Goal: Information Seeking & Learning: Understand process/instructions

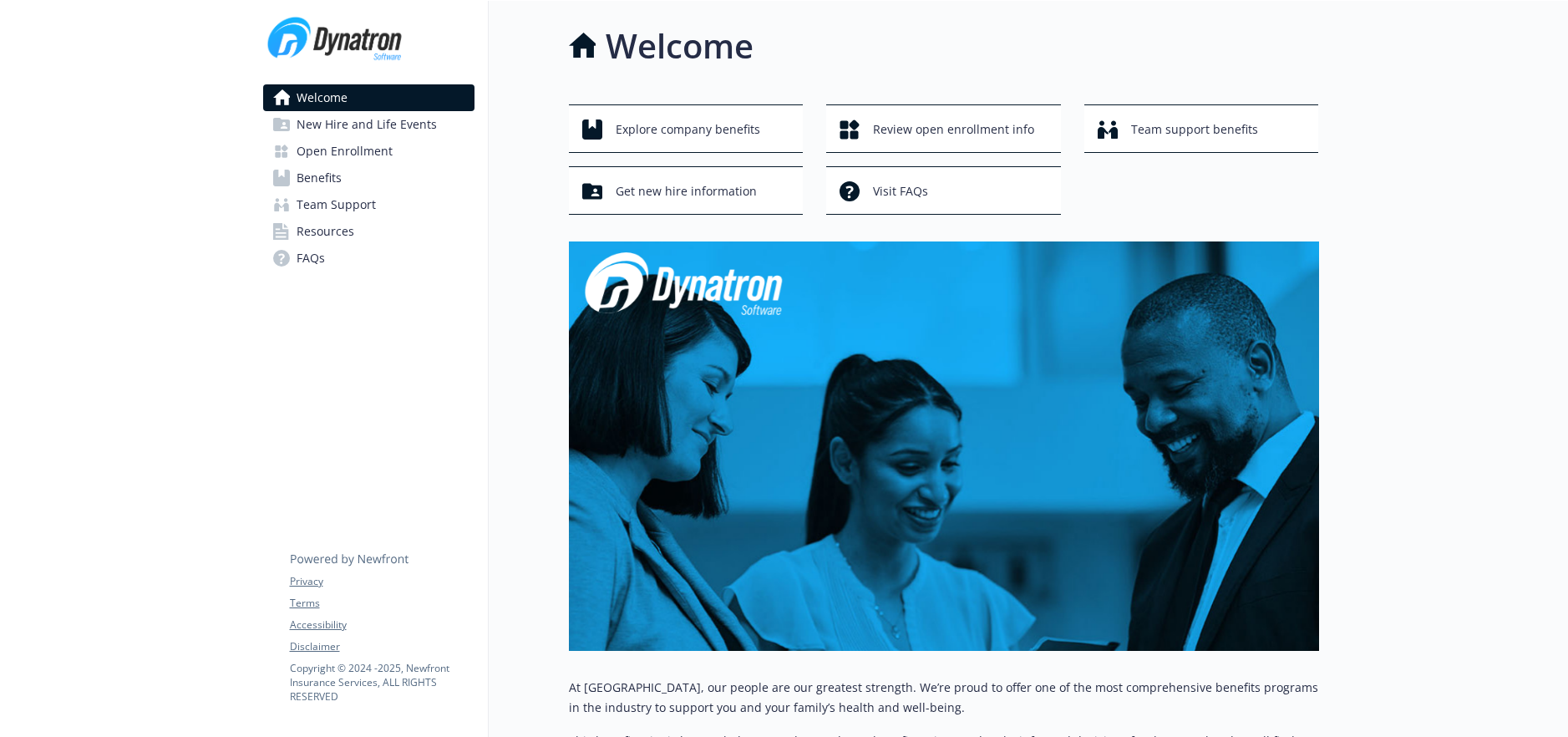
click at [324, 147] on span "Open Enrollment" at bounding box center [344, 151] width 96 height 27
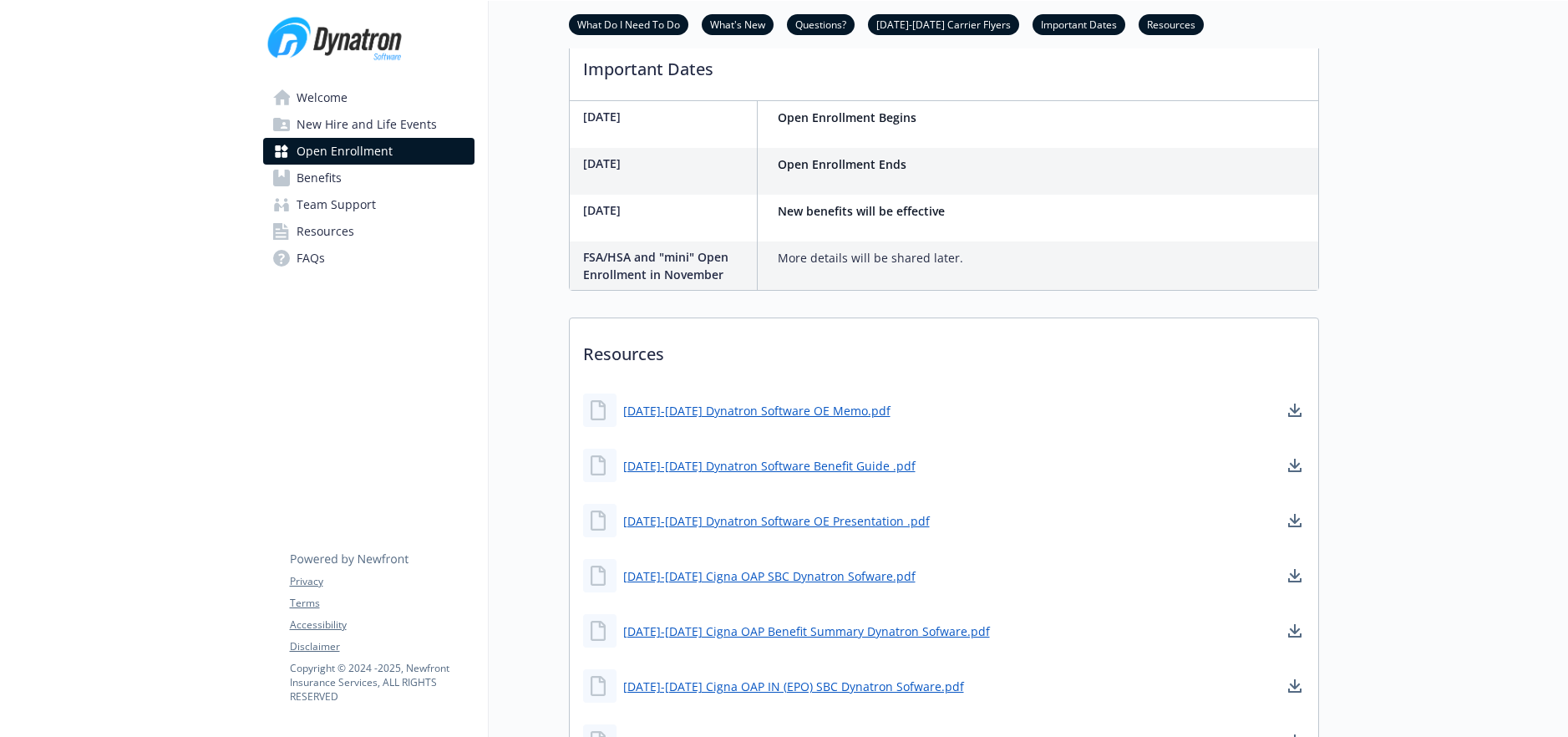
scroll to position [167, 0]
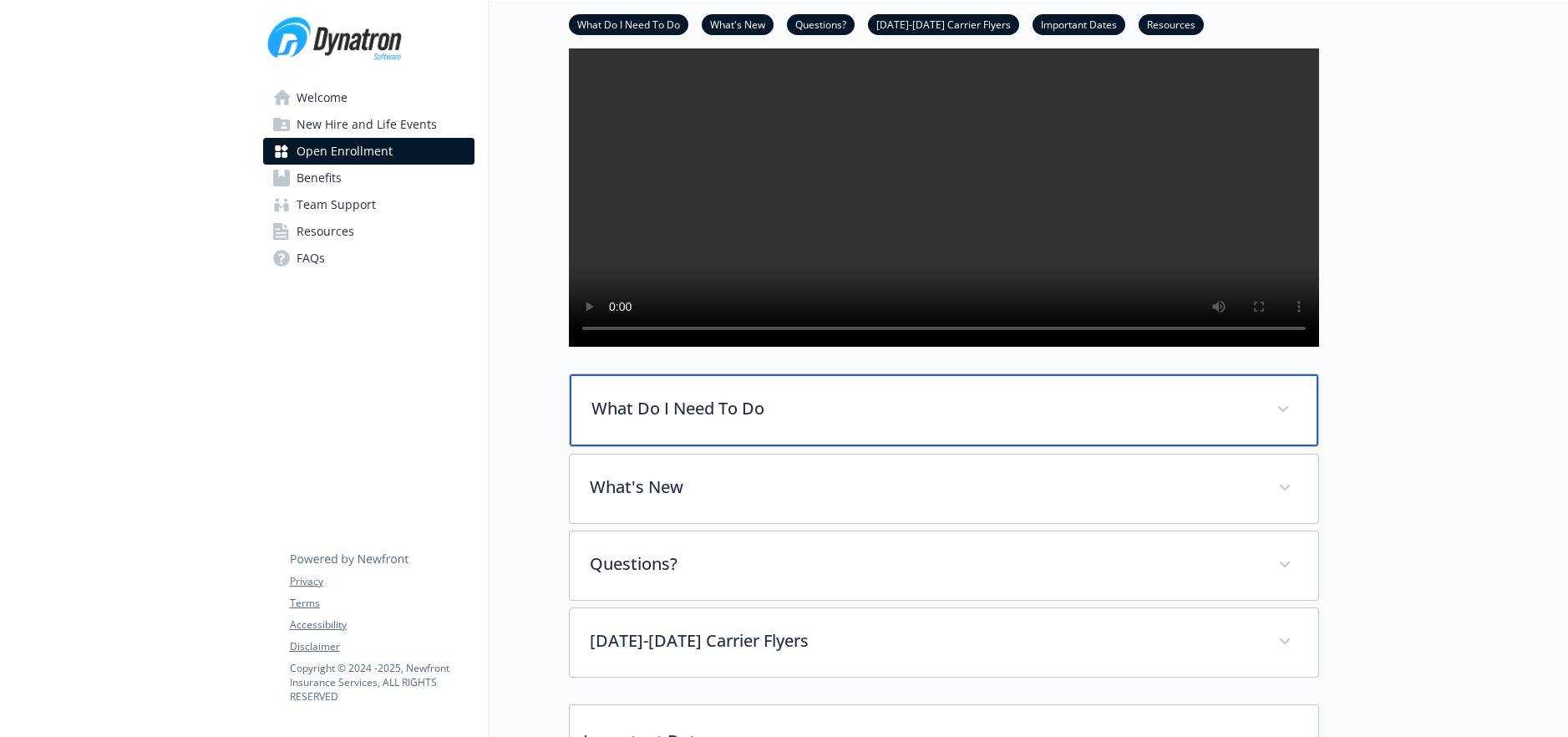
click at [699, 421] on p "What Do I Need To Do" at bounding box center [924, 408] width 666 height 25
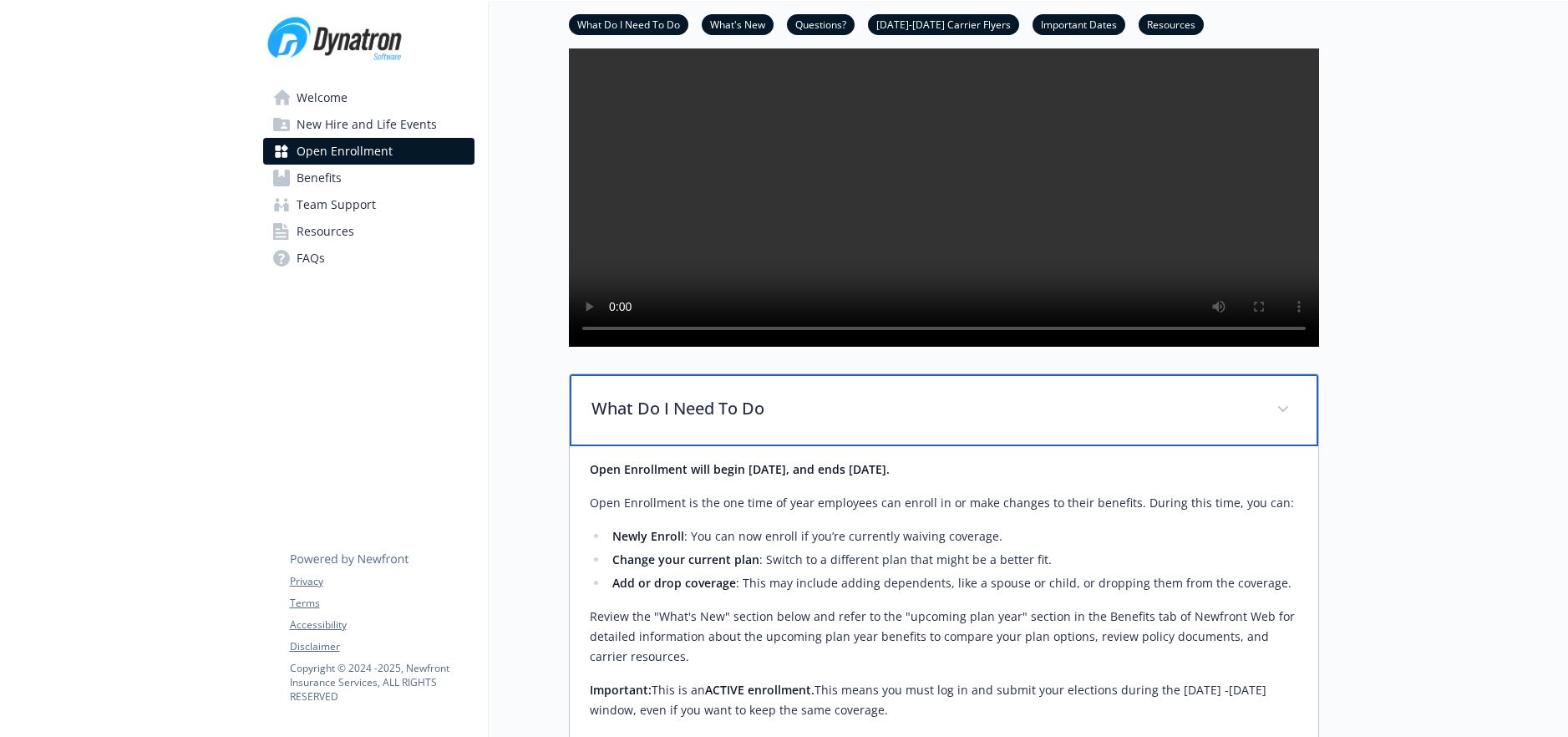
scroll to position [501, 0]
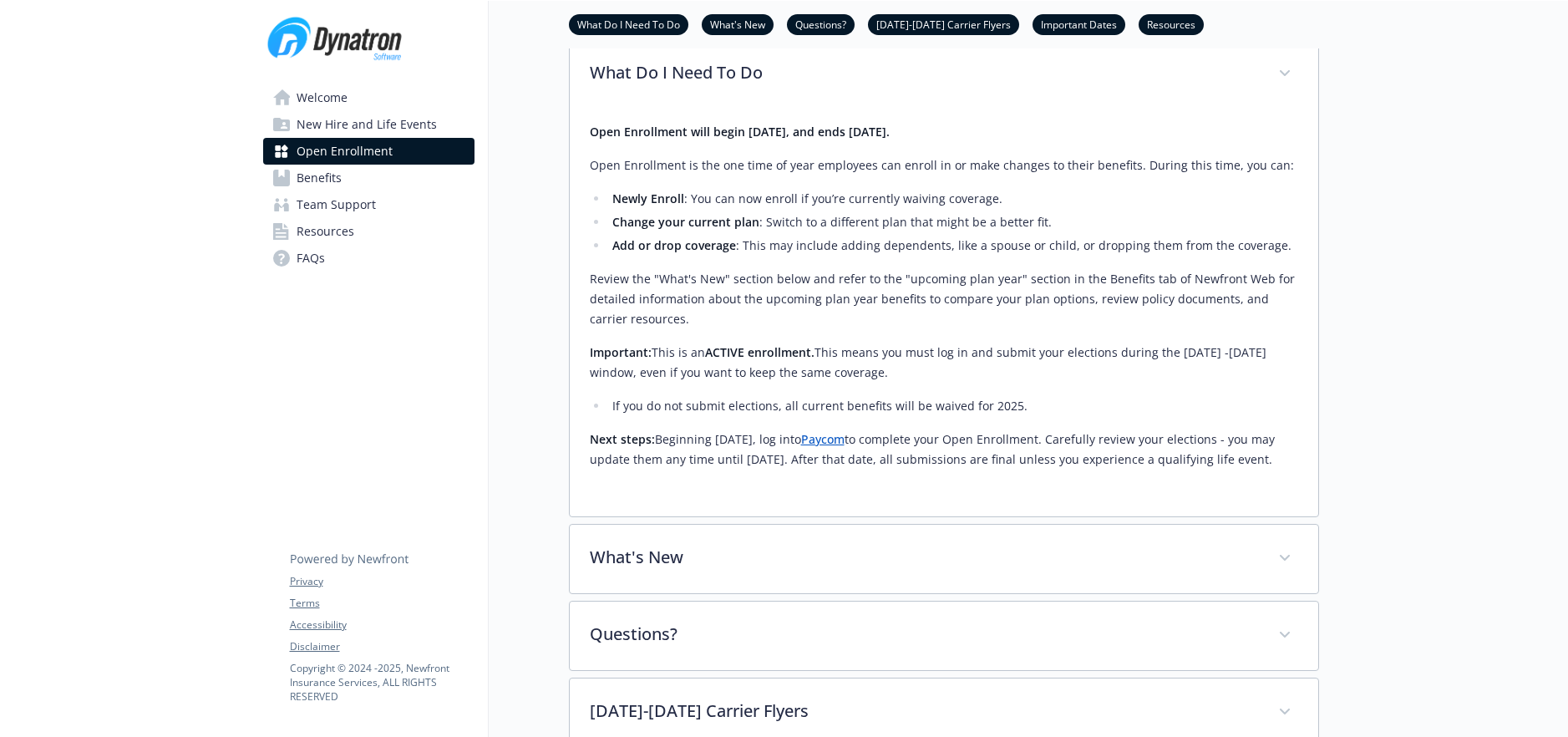
click at [845, 447] on link "Paycom" at bounding box center [823, 439] width 43 height 16
